Goal: Find specific page/section: Find specific page/section

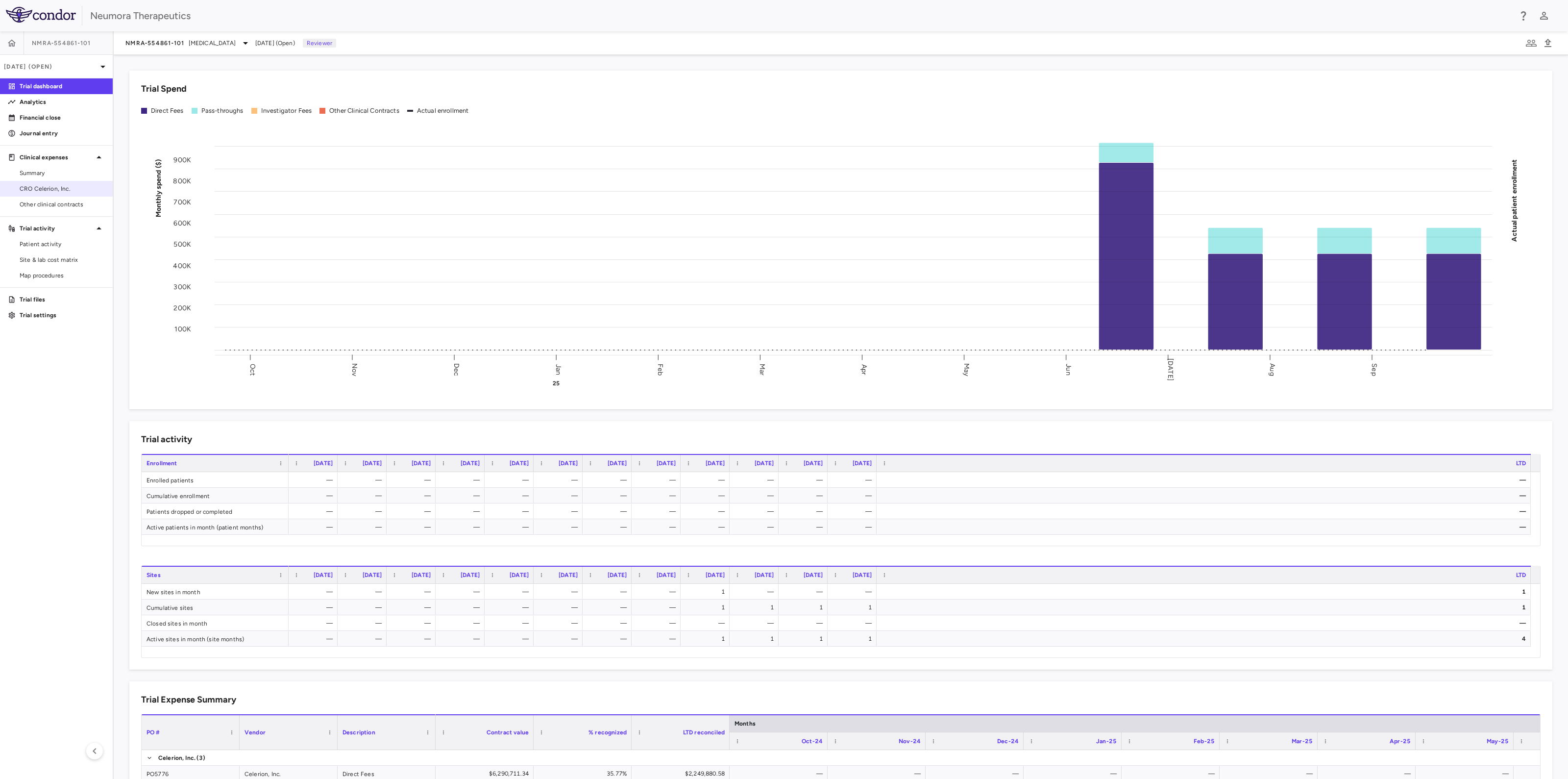
drag, startPoint x: 26, startPoint y: 191, endPoint x: 59, endPoint y: 191, distance: 33.0
click at [26, 191] on span "CRO Celerion, Inc." at bounding box center [62, 189] width 85 height 9
